Goal: Navigation & Orientation: Go to known website

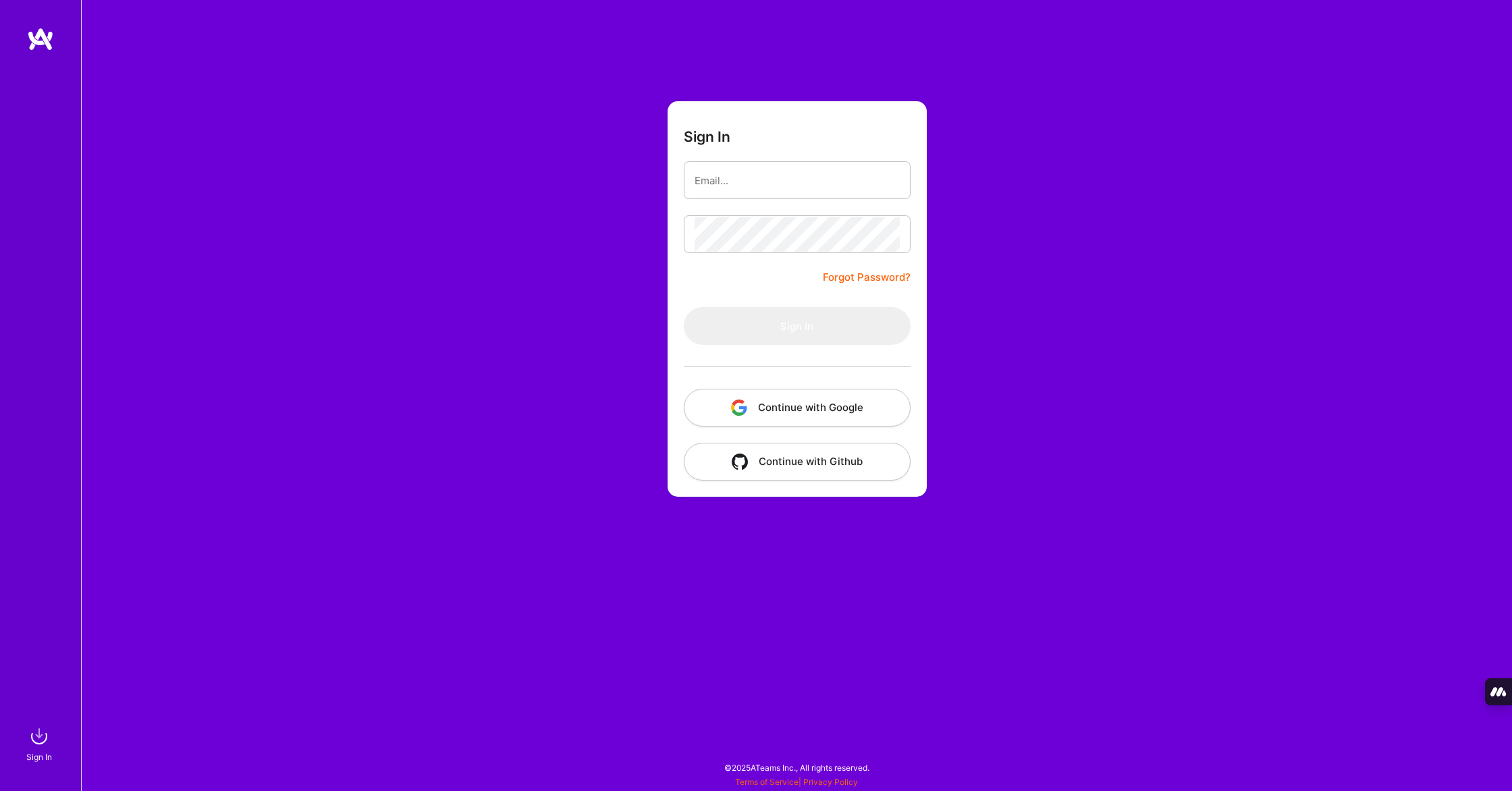
click at [0, 784] on com-1password-button at bounding box center [0, 784] width 0 height 0
type input "[PERSON_NAME][EMAIL_ADDRESS][PERSON_NAME][DOMAIN_NAME]"
